Goal: Information Seeking & Learning: Learn about a topic

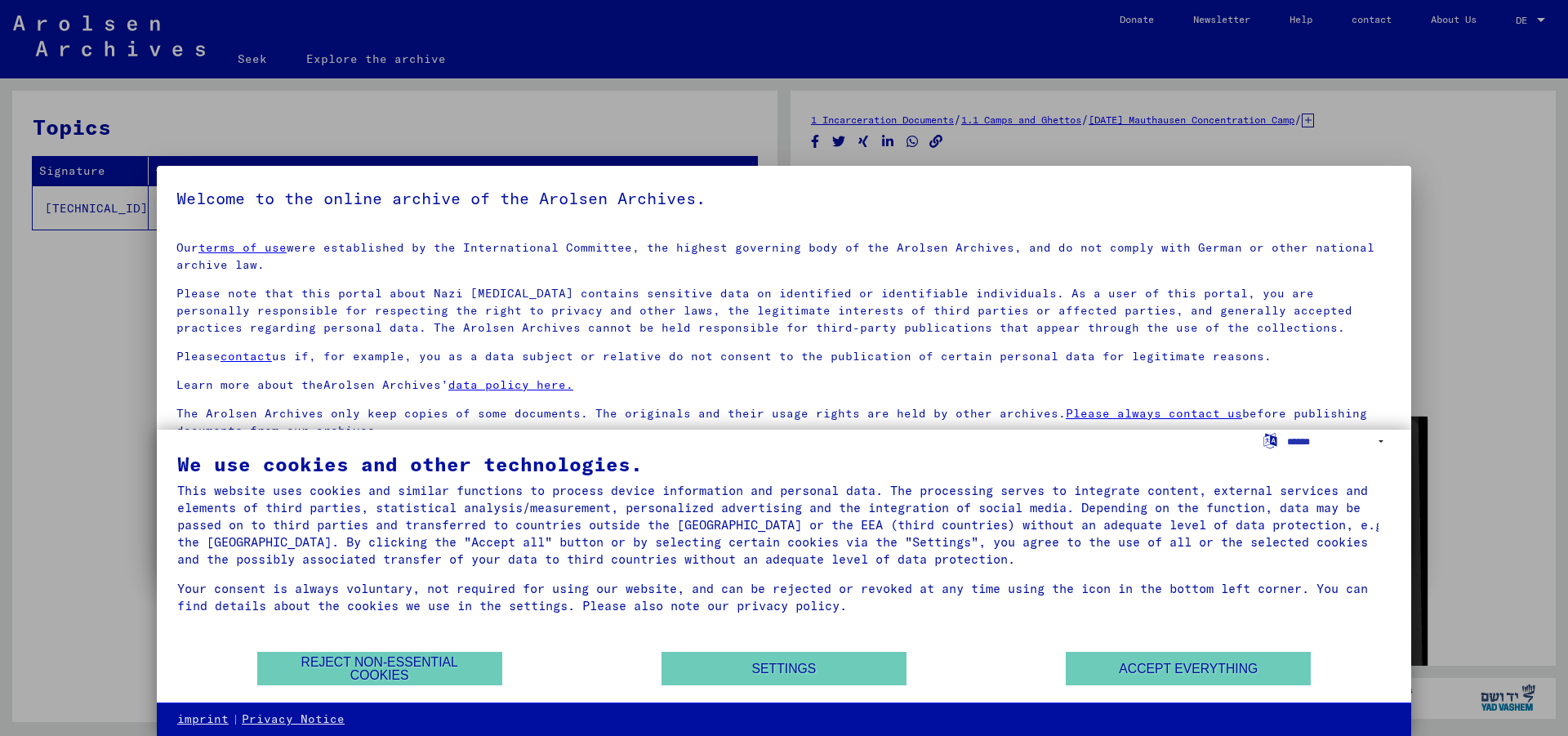
click at [98, 532] on div at bounding box center [784, 368] width 1568 height 736
click at [363, 661] on font "Reject non-essential cookies" at bounding box center [380, 669] width 157 height 27
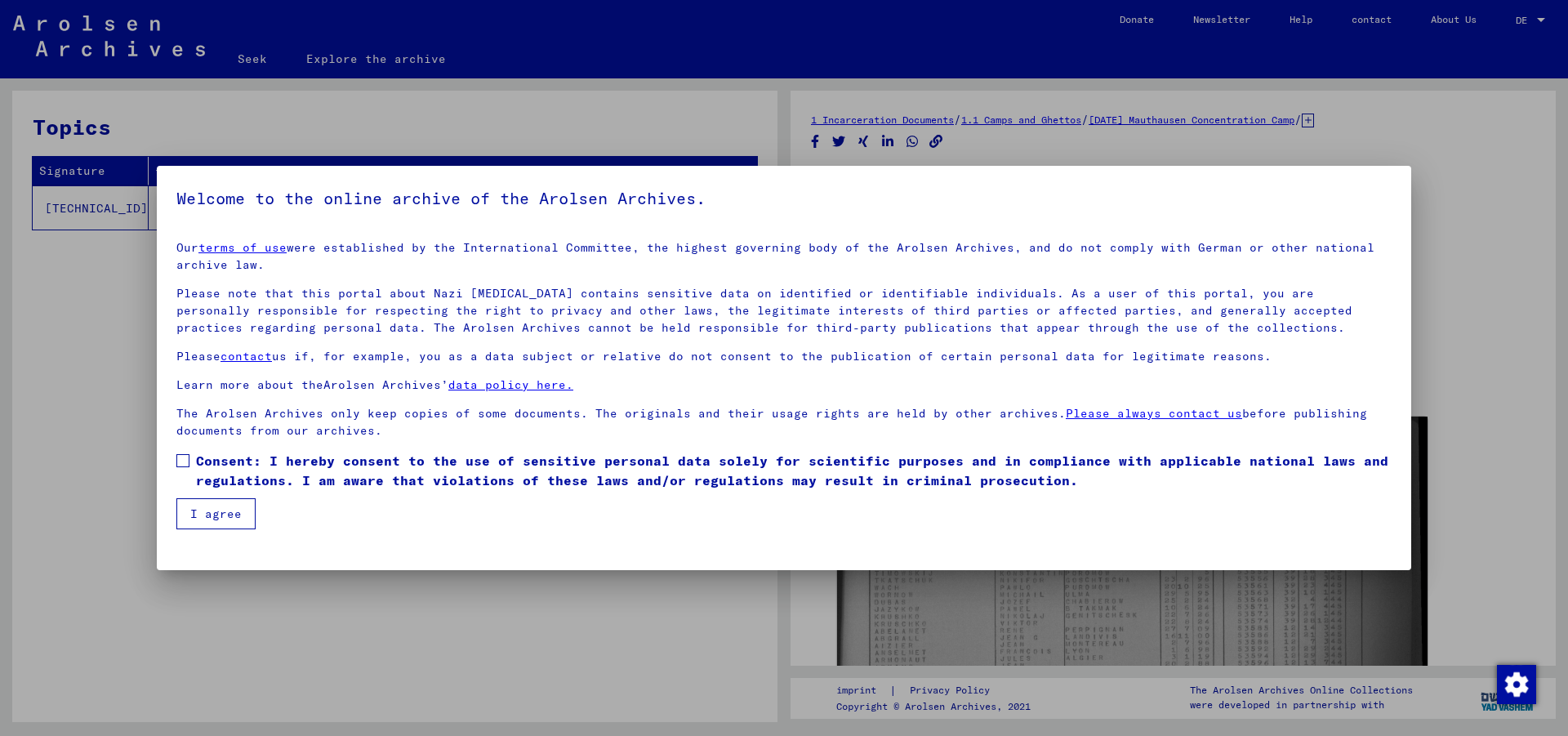
click at [160, 467] on mat-dialog-content "Our terms of use were established by the International Committee, the highest g…" at bounding box center [784, 379] width 1255 height 302
click at [182, 461] on span at bounding box center [183, 461] width 13 height 13
click at [209, 510] on font "I agree" at bounding box center [215, 514] width 51 height 15
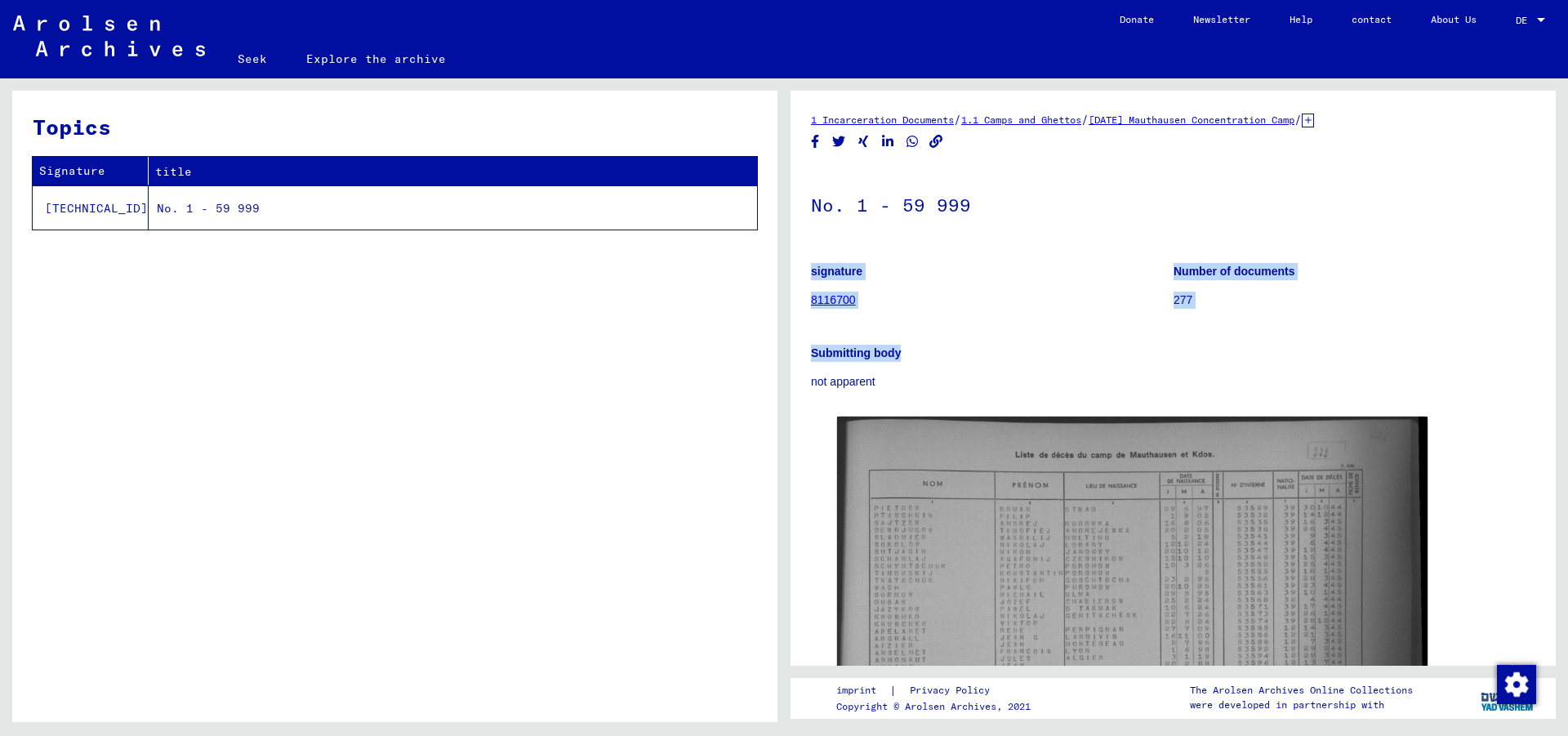
drag, startPoint x: 972, startPoint y: 331, endPoint x: 1012, endPoint y: 279, distance: 65.6
click at [995, 231] on div "No. 1 - 59 999 signature 8116700 Number of documents 277 Submitting body not ap…" at bounding box center [1173, 279] width 724 height 223
click at [1497, 463] on div "DocID: 1296487" at bounding box center [1173, 672] width 686 height 525
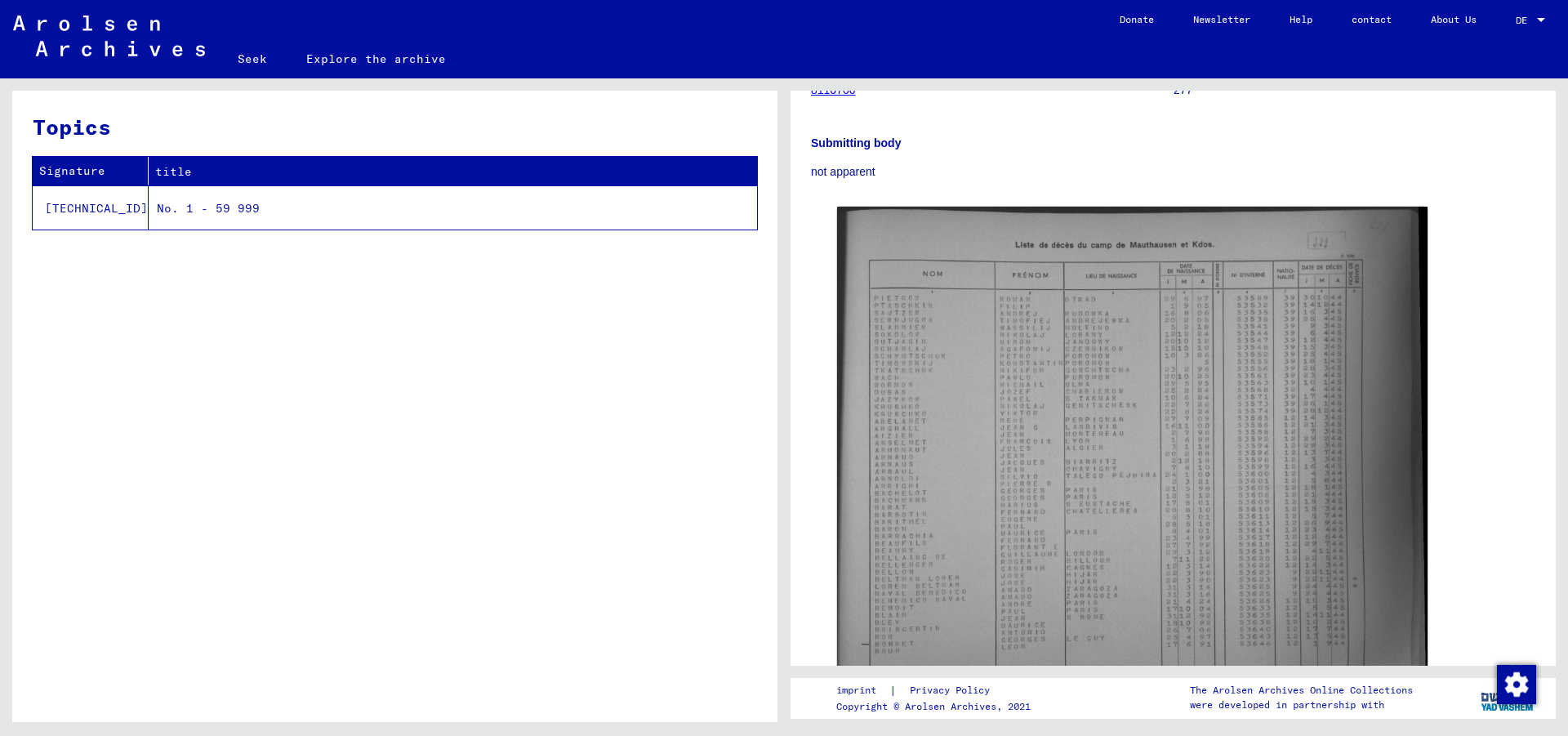
scroll to position [260, 0]
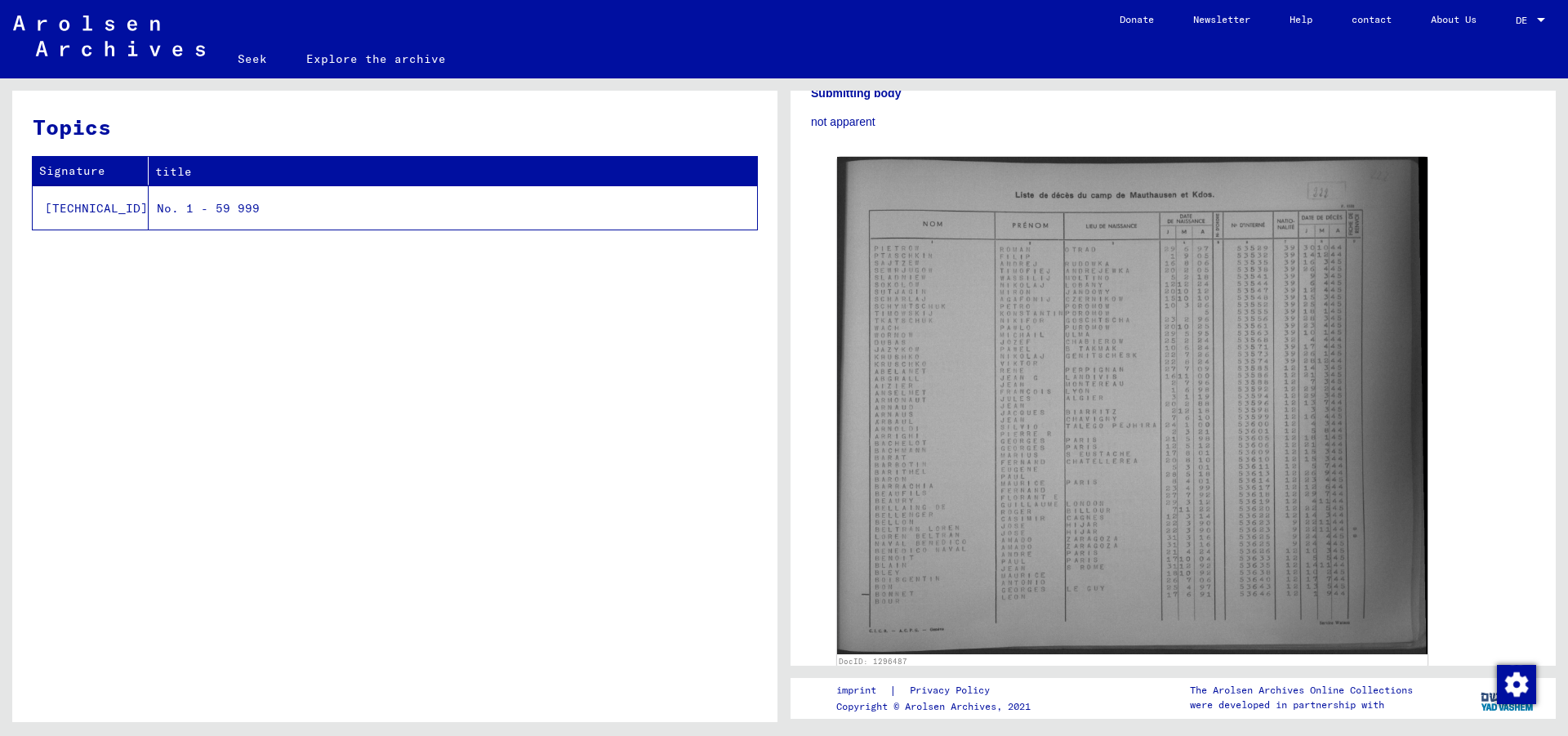
click at [193, 204] on font "No. 1 - 59 999" at bounding box center [208, 209] width 103 height 15
click at [157, 209] on font "No. 1 - 59 999" at bounding box center [208, 209] width 103 height 15
drag, startPoint x: 209, startPoint y: 332, endPoint x: 8, endPoint y: 149, distance: 271.8
click at [243, 381] on div "Topics Signature title [TECHNICAL_ID] No. 1 - 59 999" at bounding box center [395, 412] width 765 height 644
